Goal: Information Seeking & Learning: Compare options

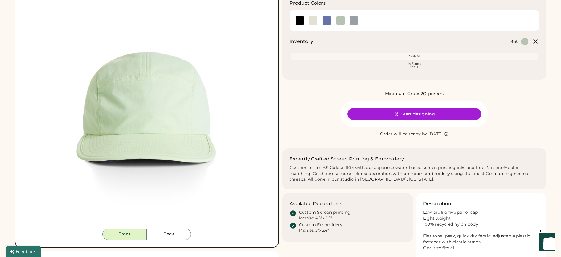
scroll to position [118, 0]
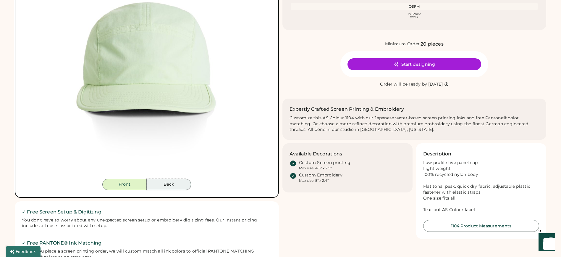
click at [176, 187] on button "Back" at bounding box center [169, 184] width 44 height 11
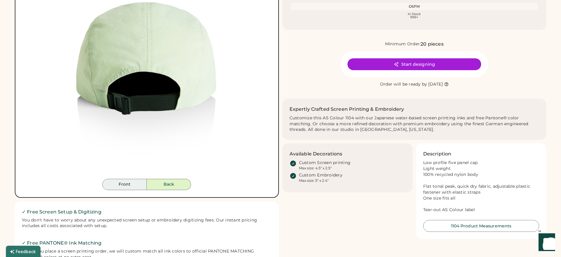
click at [138, 185] on button "Front" at bounding box center [124, 184] width 44 height 11
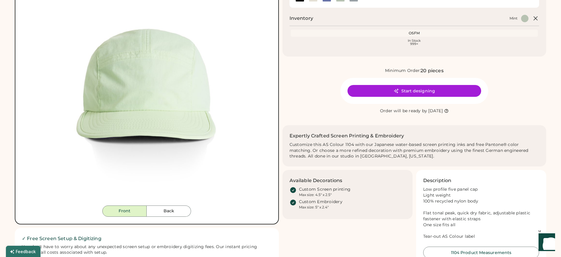
scroll to position [0, 0]
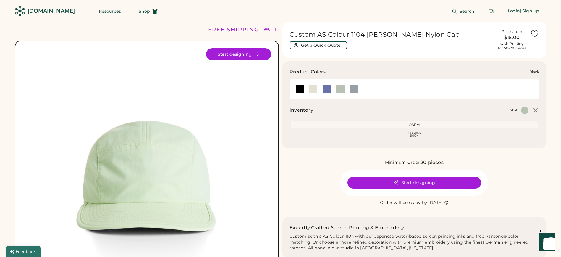
click at [297, 88] on div at bounding box center [299, 89] width 9 height 9
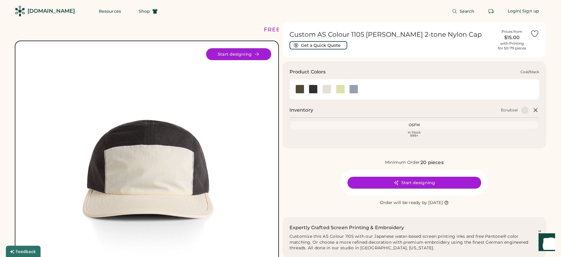
click at [315, 90] on div at bounding box center [313, 89] width 9 height 9
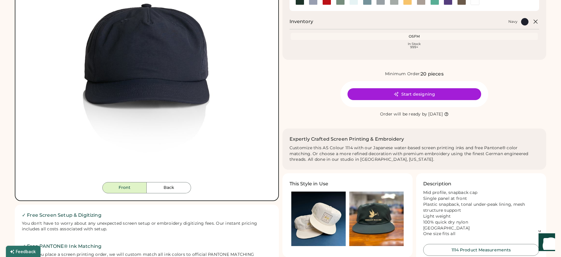
scroll to position [118, 0]
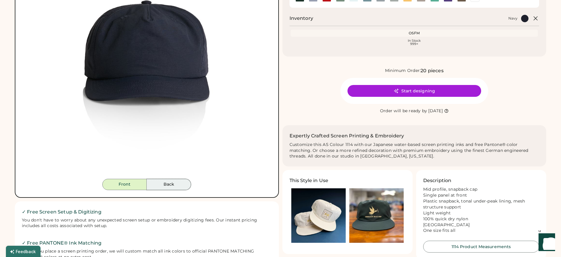
click at [178, 184] on button "Back" at bounding box center [169, 184] width 44 height 11
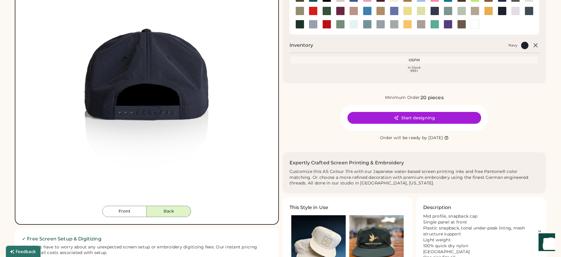
scroll to position [89, 0]
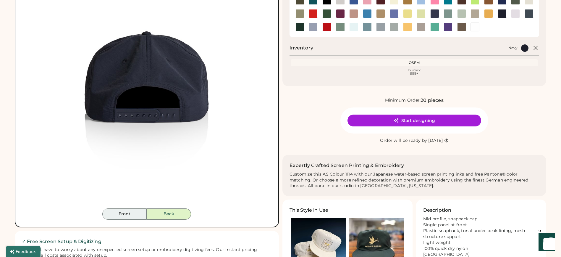
drag, startPoint x: 122, startPoint y: 211, endPoint x: 136, endPoint y: 198, distance: 19.3
click at [122, 211] on button "Front" at bounding box center [124, 213] width 44 height 11
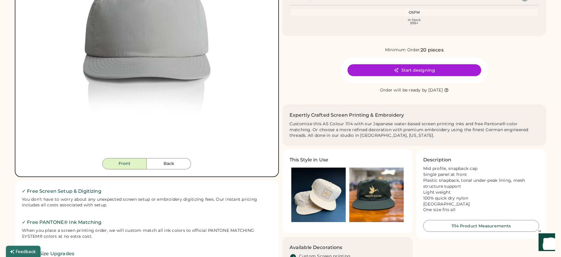
scroll to position [148, 0]
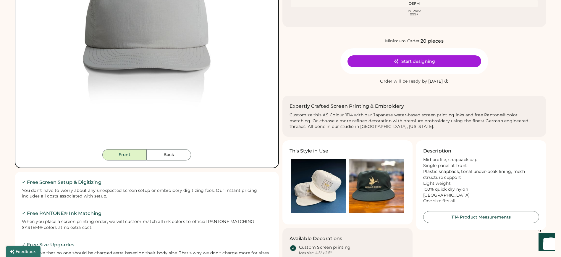
click at [177, 156] on button "Back" at bounding box center [169, 154] width 44 height 11
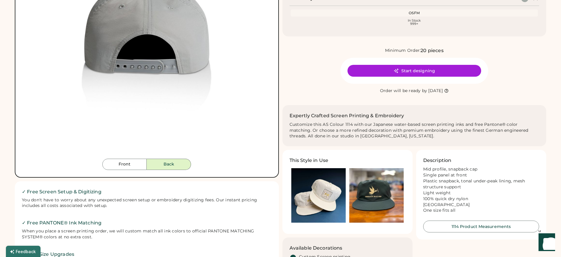
scroll to position [118, 0]
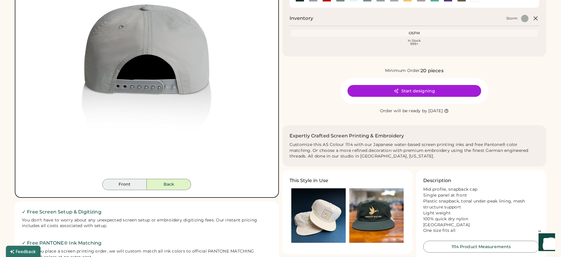
click at [135, 187] on button "Front" at bounding box center [124, 184] width 44 height 11
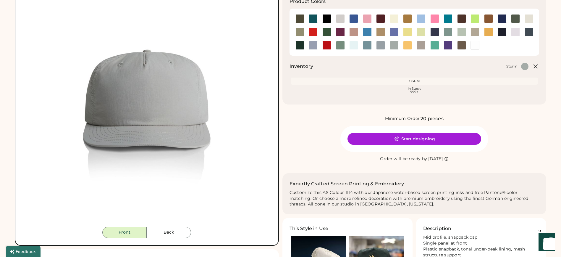
scroll to position [59, 0]
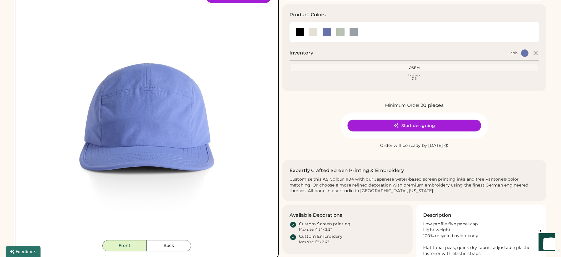
scroll to position [89, 0]
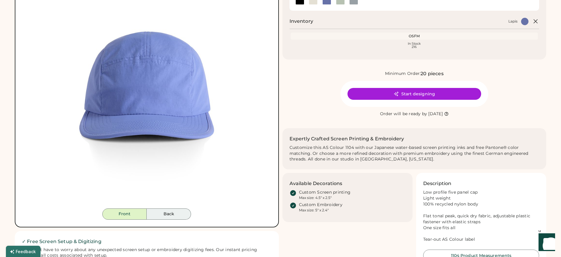
click at [167, 211] on button "Back" at bounding box center [169, 213] width 44 height 11
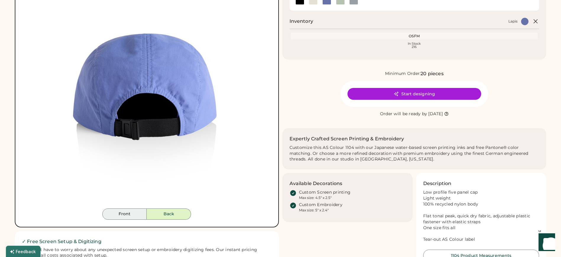
click at [136, 214] on button "Front" at bounding box center [124, 213] width 44 height 11
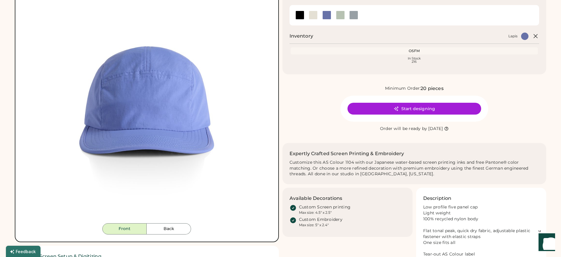
scroll to position [0, 0]
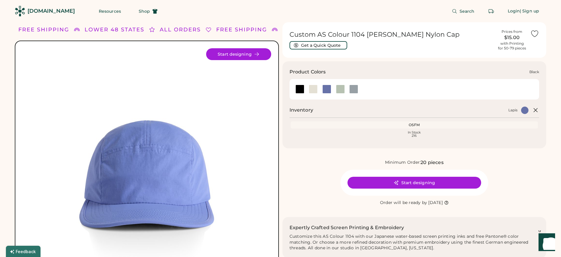
click at [300, 90] on div at bounding box center [299, 89] width 9 height 9
